Goal: Information Seeking & Learning: Learn about a topic

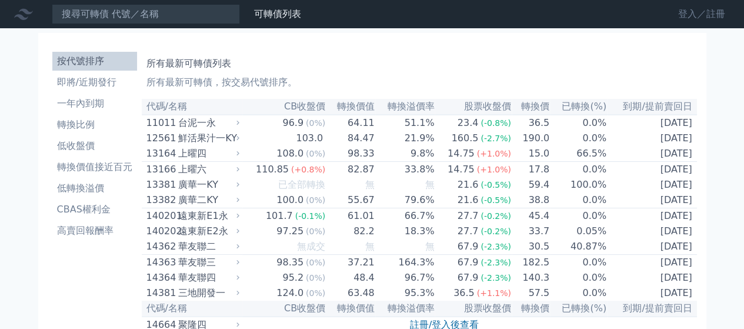
click at [690, 11] on link "登入／註冊" at bounding box center [701, 14] width 66 height 19
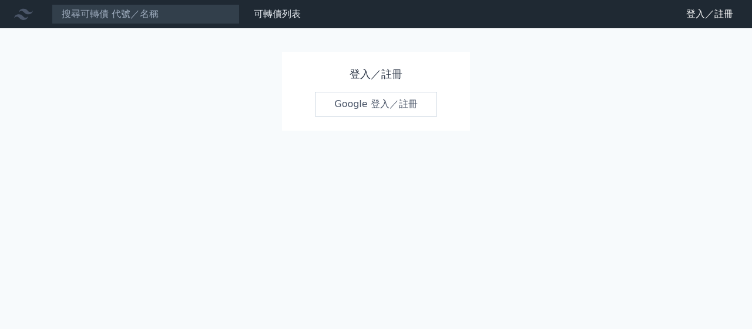
click at [363, 98] on link "Google 登入／註冊" at bounding box center [376, 104] width 122 height 25
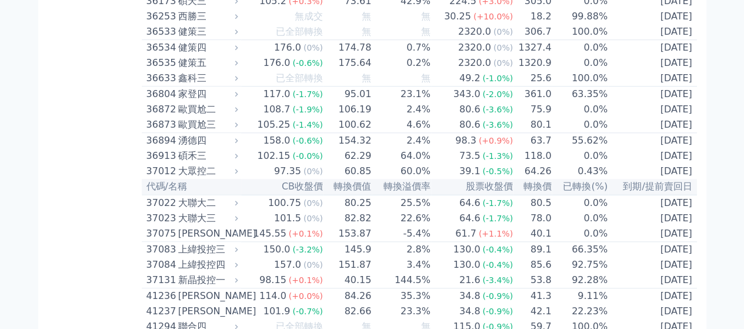
scroll to position [2880, 0]
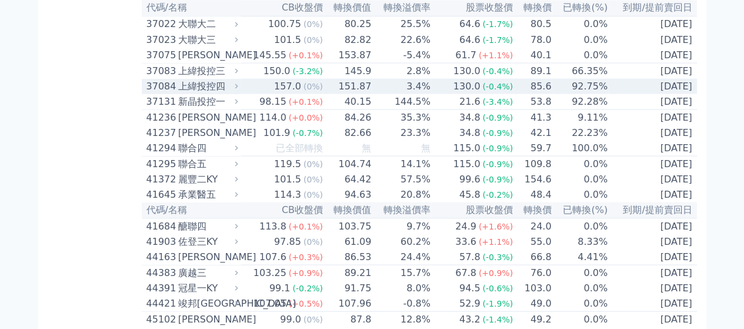
scroll to position [3292, 0]
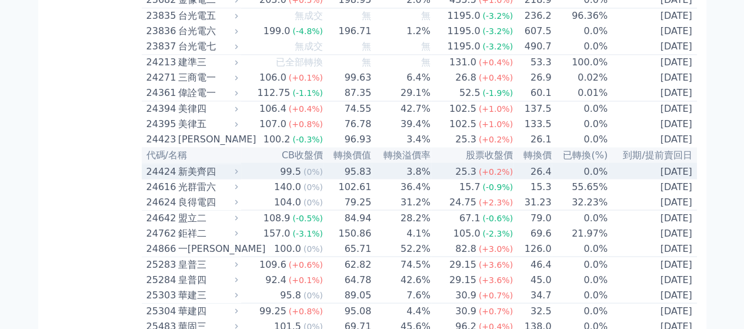
scroll to position [0, 0]
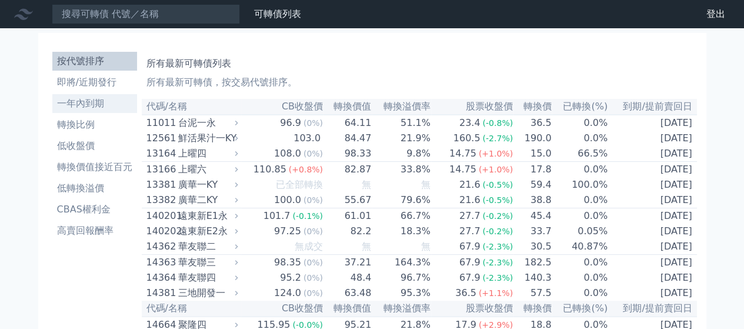
click at [78, 108] on li "一年內到期" at bounding box center [94, 103] width 85 height 14
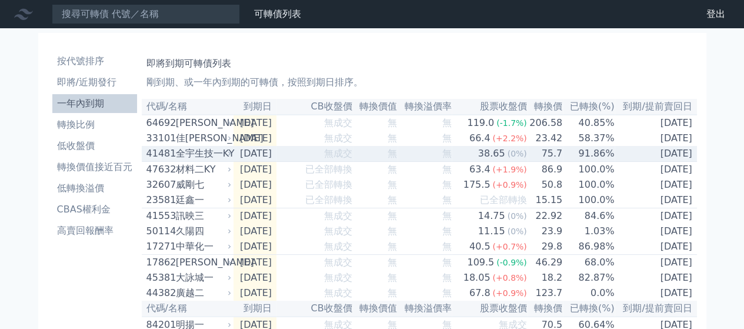
click at [229, 160] on div "41481 全宇生技一KY" at bounding box center [189, 153] width 86 height 14
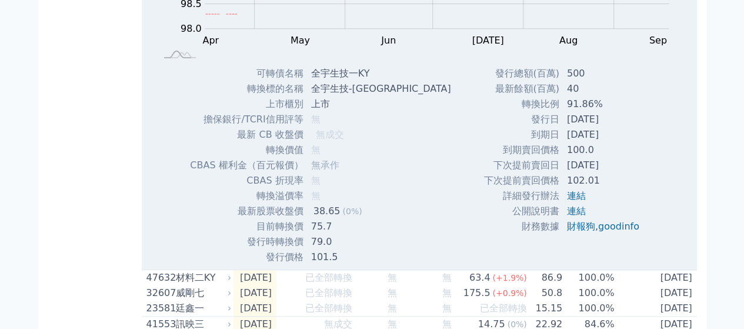
scroll to position [411, 0]
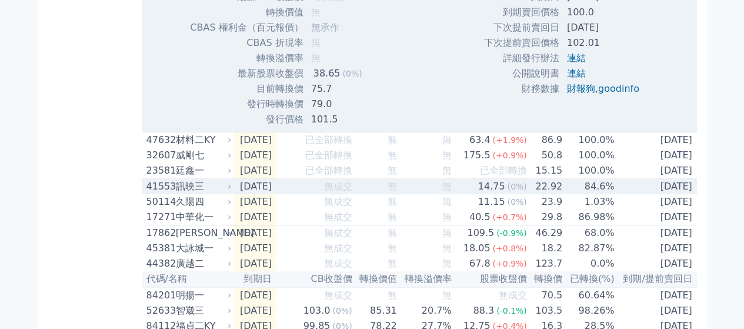
click at [208, 193] on div "訊映三" at bounding box center [202, 186] width 53 height 14
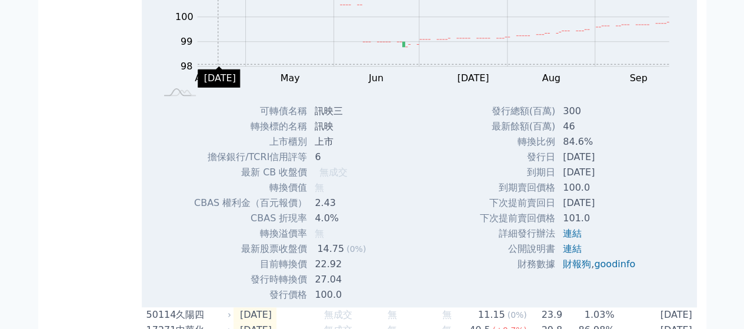
scroll to position [685, 0]
